Goal: Information Seeking & Learning: Learn about a topic

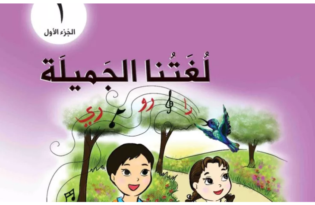
scroll to position [172, 0]
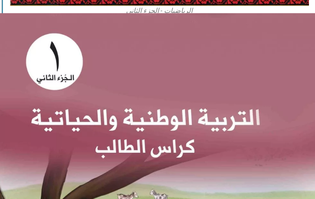
scroll to position [2888, -1]
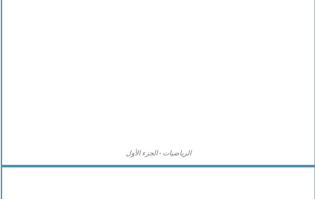
scroll to position [1424, -1]
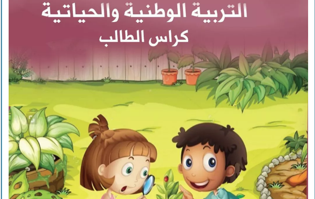
click at [181, 90] on img at bounding box center [158, 98] width 299 height 366
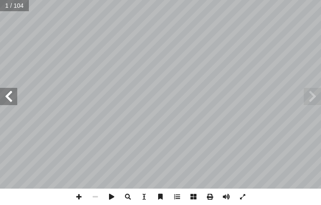
click at [11, 92] on span at bounding box center [8, 96] width 17 height 17
click at [11, 94] on span at bounding box center [8, 96] width 17 height 17
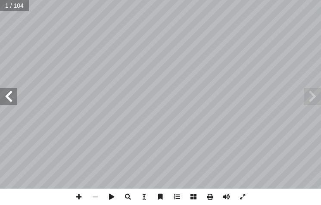
click at [11, 94] on span at bounding box center [8, 96] width 17 height 17
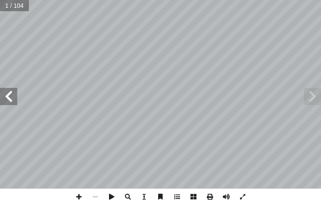
click at [11, 94] on span at bounding box center [8, 96] width 17 height 17
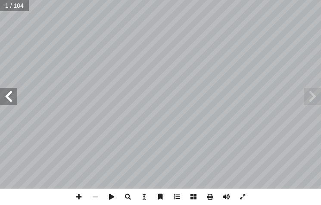
click at [11, 94] on span at bounding box center [8, 96] width 17 height 17
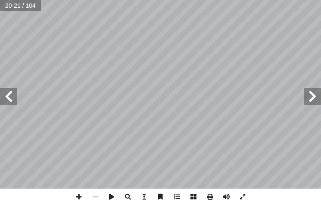
click at [11, 94] on span at bounding box center [8, 96] width 17 height 17
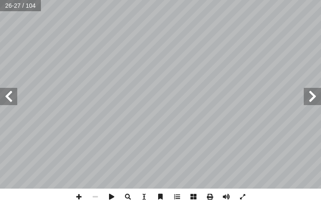
click at [11, 94] on span at bounding box center [8, 96] width 17 height 17
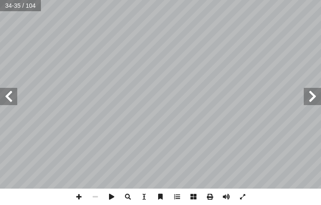
click at [11, 94] on span at bounding box center [8, 96] width 17 height 17
click at [81, 192] on span at bounding box center [79, 197] width 16 height 16
click at [77, 200] on span at bounding box center [79, 197] width 16 height 16
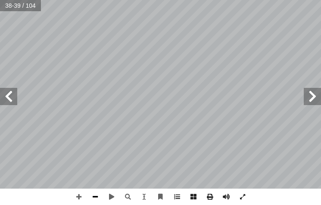
click at [96, 198] on span at bounding box center [95, 197] width 16 height 16
click at [97, 198] on span at bounding box center [95, 197] width 16 height 16
click at [81, 197] on span at bounding box center [79, 197] width 16 height 16
click at [99, 197] on span at bounding box center [95, 197] width 16 height 16
click at [12, 98] on span at bounding box center [8, 96] width 17 height 17
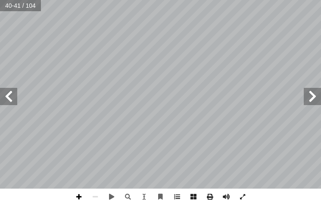
click at [81, 196] on span at bounding box center [79, 197] width 16 height 16
click at [76, 200] on span at bounding box center [79, 197] width 16 height 16
